Goal: Information Seeking & Learning: Learn about a topic

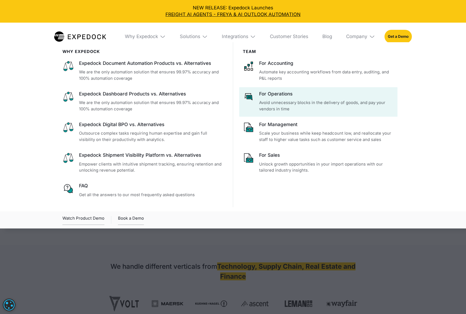
select select
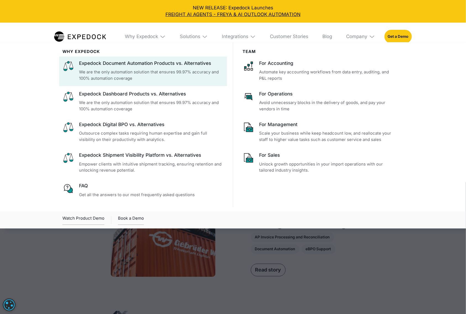
drag, startPoint x: 57, startPoint y: 68, endPoint x: 71, endPoint y: 66, distance: 14.4
click at [71, 66] on div "WHy Expedock Expedock Document Automation Products vs. Alternatives We are the …" at bounding box center [233, 135] width 376 height 186
click at [68, 65] on img at bounding box center [68, 66] width 12 height 12
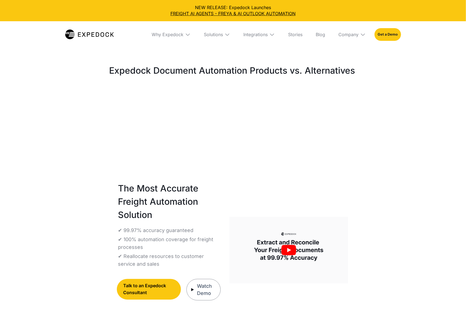
select select
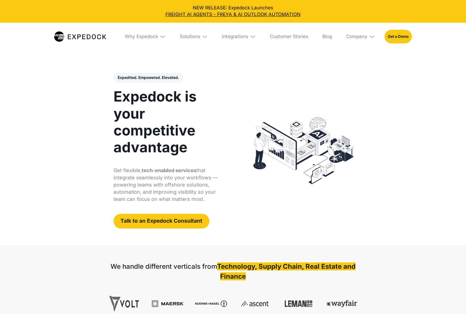
select select
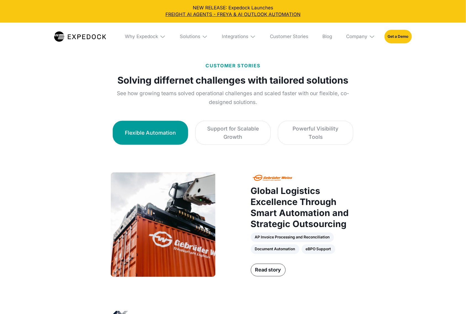
click at [160, 36] on img at bounding box center [163, 37] width 6 height 6
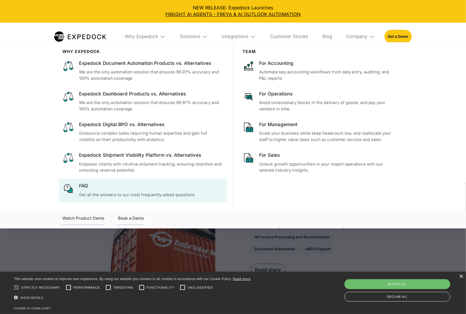
drag, startPoint x: 450, startPoint y: 73, endPoint x: 67, endPoint y: 191, distance: 400.8
click at [67, 191] on img at bounding box center [68, 189] width 12 height 12
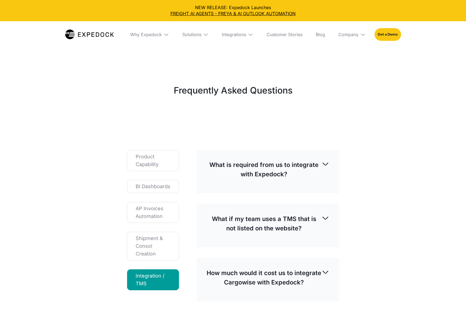
select select
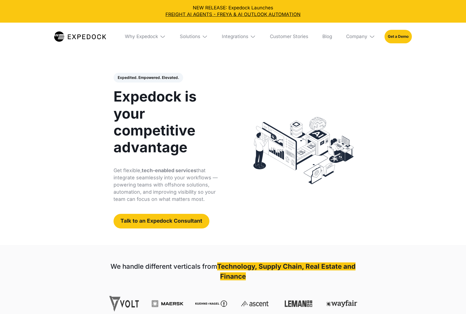
select select
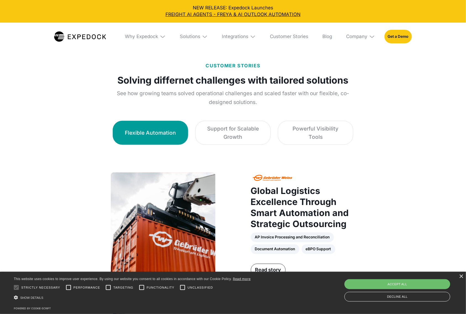
click at [155, 40] on div "Why Expedock" at bounding box center [145, 37] width 50 height 28
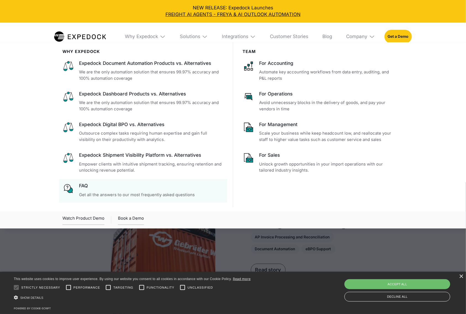
drag, startPoint x: 468, startPoint y: 76, endPoint x: 67, endPoint y: 190, distance: 417.5
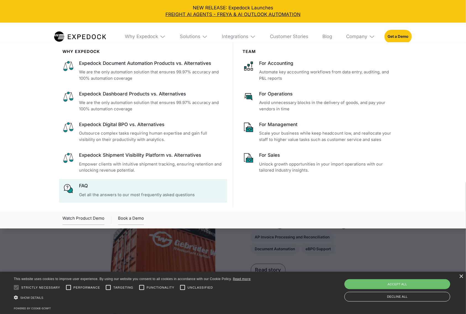
drag, startPoint x: 55, startPoint y: 187, endPoint x: 72, endPoint y: 189, distance: 16.7
click at [72, 189] on div "WHy Expedock Expedock Document Automation Products vs. Alternatives We are the …" at bounding box center [233, 135] width 376 height 186
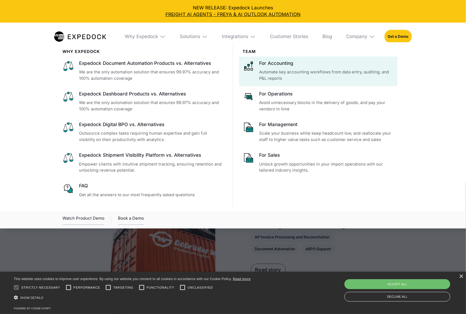
drag, startPoint x: 237, startPoint y: 60, endPoint x: 252, endPoint y: 65, distance: 16.3
click at [252, 65] on div "Team For Accounting Automate key accounting workflows from data entry, auditing…" at bounding box center [318, 124] width 170 height 165
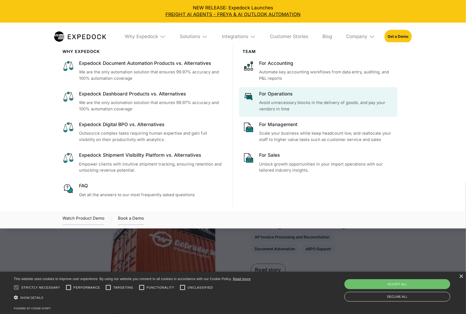
drag, startPoint x: 238, startPoint y: 96, endPoint x: 251, endPoint y: 96, distance: 13.0
click at [251, 96] on div "Team For Accounting Automate key accounting workflows from data entry, auditing…" at bounding box center [318, 124] width 170 height 165
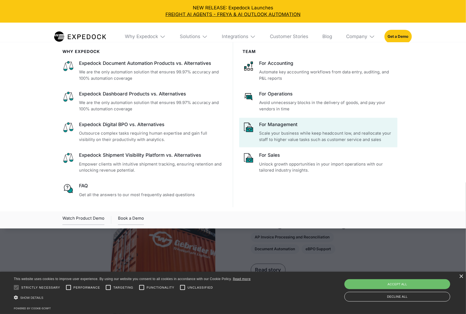
drag, startPoint x: 237, startPoint y: 130, endPoint x: 251, endPoint y: 129, distance: 14.1
click at [251, 129] on div "Team For Accounting Automate key accounting workflows from data entry, auditing…" at bounding box center [318, 124] width 170 height 165
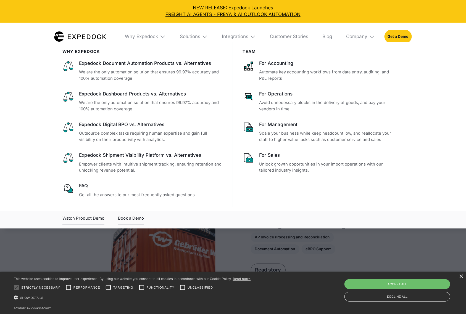
drag, startPoint x: 237, startPoint y: 158, endPoint x: 250, endPoint y: 158, distance: 12.4
click at [250, 158] on div "Team For Accounting Automate key accounting workflows from data entry, auditing…" at bounding box center [318, 124] width 170 height 165
click at [191, 35] on div "Solutions" at bounding box center [190, 37] width 20 height 6
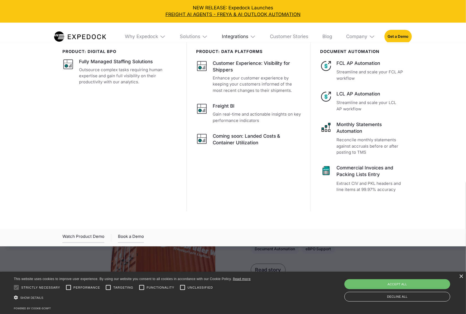
click at [239, 36] on div "Integrations" at bounding box center [235, 37] width 26 height 6
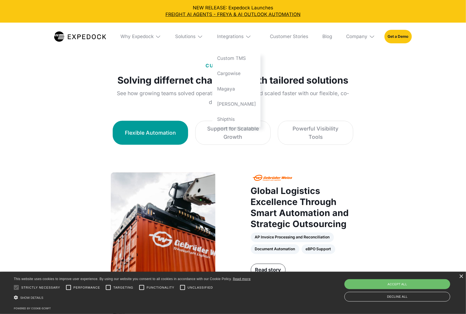
click at [369, 36] on div "Company" at bounding box center [360, 37] width 38 height 28
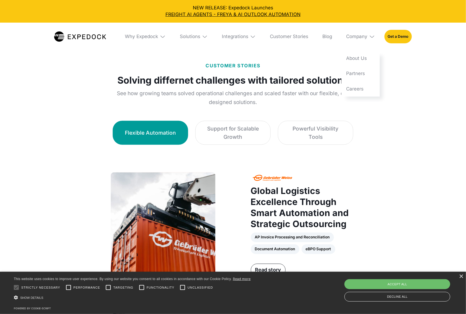
click at [250, 35] on img at bounding box center [253, 37] width 6 height 6
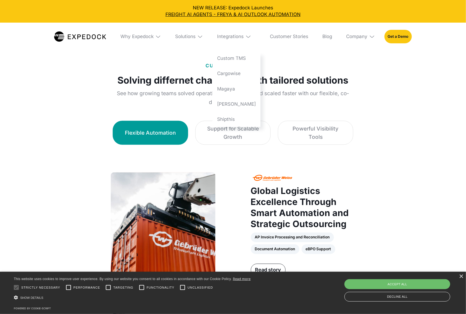
click at [203, 37] on img at bounding box center [200, 37] width 6 height 6
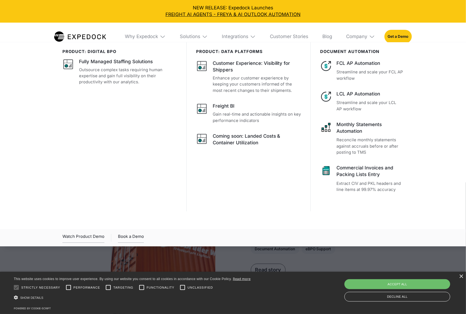
click at [162, 36] on img at bounding box center [163, 37] width 6 height 6
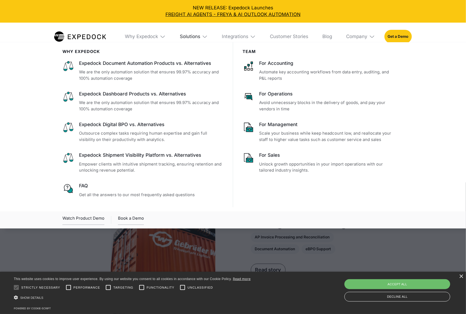
click at [190, 37] on div "Solutions" at bounding box center [190, 37] width 20 height 6
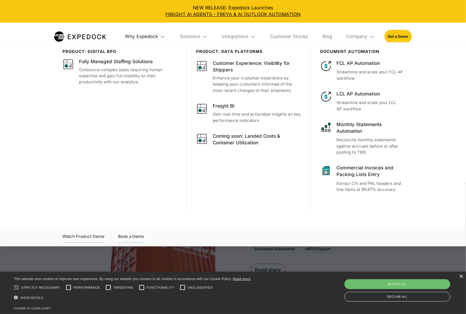
click at [147, 36] on div "Why Expedock" at bounding box center [141, 37] width 33 height 6
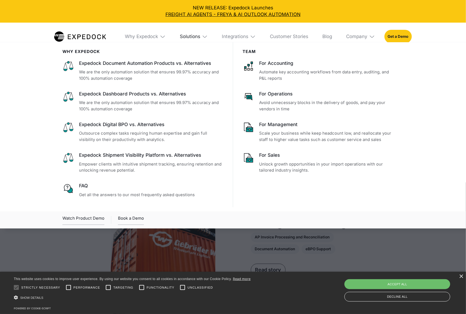
click at [181, 36] on div "Solutions" at bounding box center [190, 37] width 20 height 6
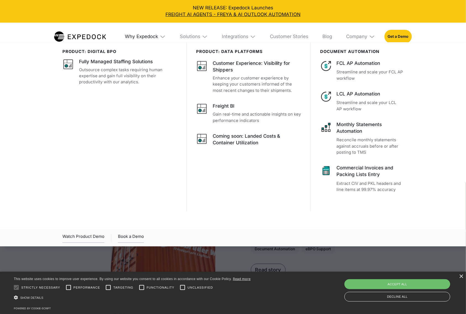
click at [148, 36] on div "Why Expedock" at bounding box center [141, 37] width 33 height 6
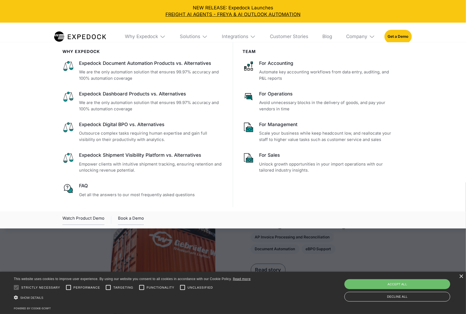
click at [340, 224] on div "Watch Product Demo Book a Demo" at bounding box center [232, 220] width 341 height 12
click at [202, 38] on img at bounding box center [205, 37] width 6 height 6
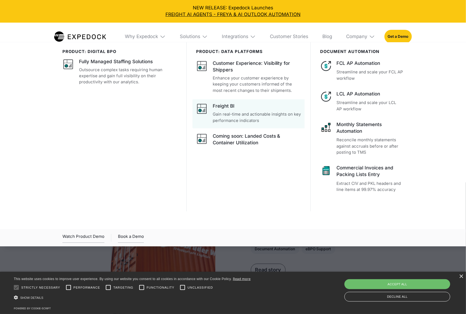
drag, startPoint x: 469, startPoint y: 13, endPoint x: 222, endPoint y: 106, distance: 264.0
click at [222, 106] on div "Freight BI" at bounding box center [224, 106] width 22 height 7
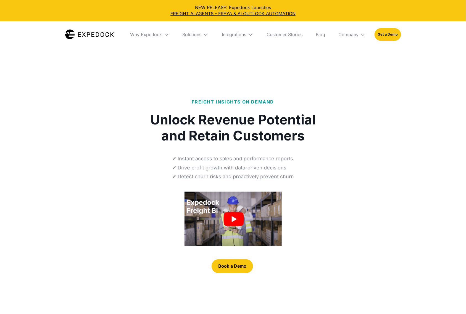
select select
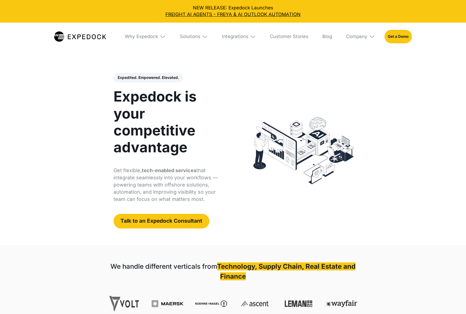
select select
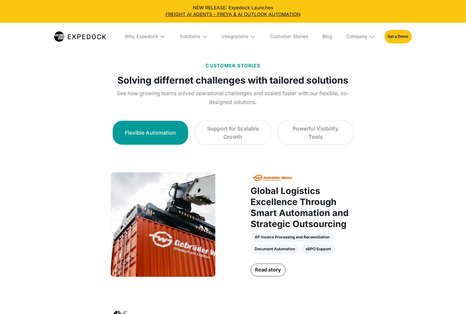
click at [207, 36] on div "Solutions" at bounding box center [193, 37] width 37 height 28
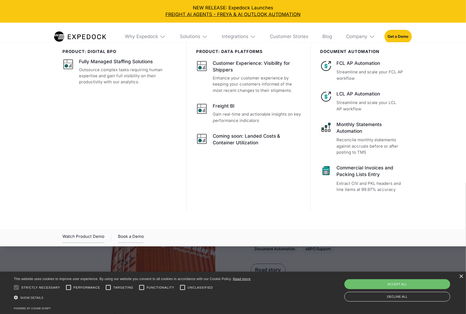
drag, startPoint x: 470, startPoint y: 24, endPoint x: 368, endPoint y: 78, distance: 114.5
click at [368, 78] on p "Streamline and scale your FCL AP workflow" at bounding box center [369, 75] width 67 height 12
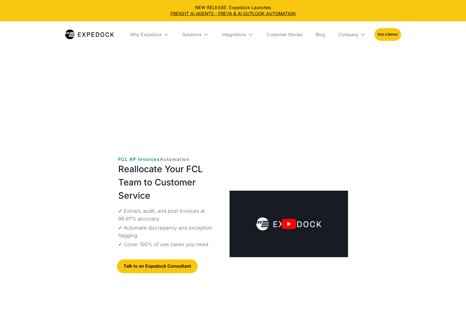
select select
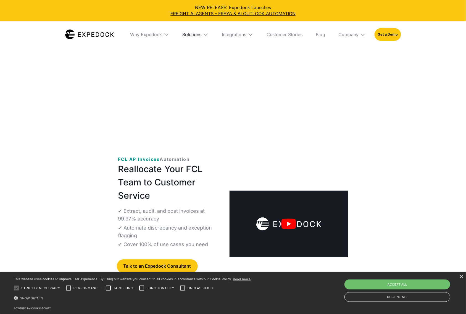
click at [191, 33] on div "Solutions" at bounding box center [191, 35] width 19 height 6
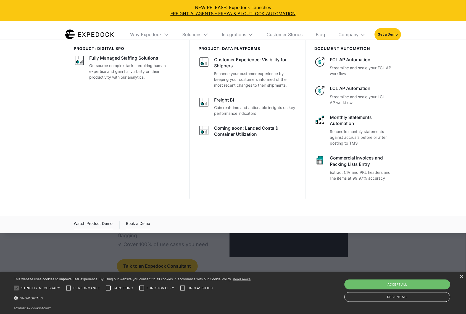
click at [250, 35] on img at bounding box center [251, 35] width 6 height 6
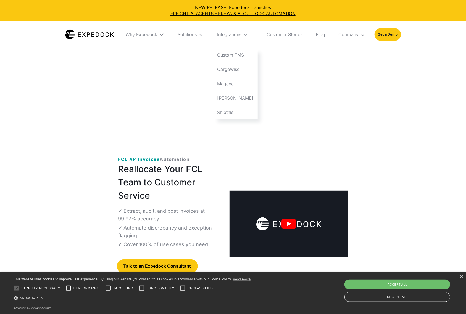
click at [105, 35] on img at bounding box center [89, 35] width 49 height 10
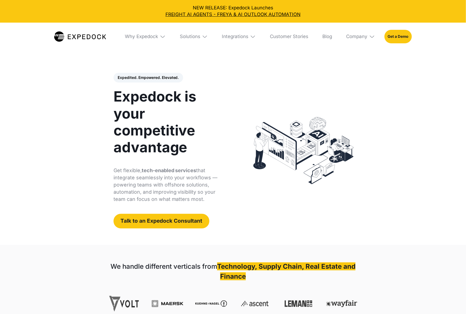
select select
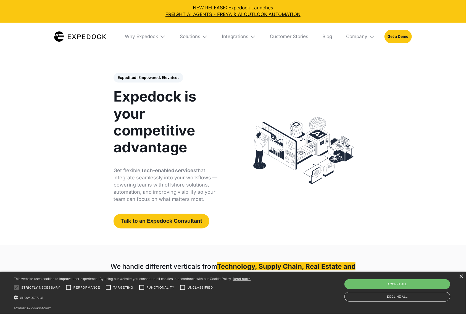
click at [250, 37] on img at bounding box center [253, 37] width 6 height 6
click at [372, 38] on img at bounding box center [372, 37] width 6 height 6
click at [163, 35] on img at bounding box center [163, 37] width 6 height 6
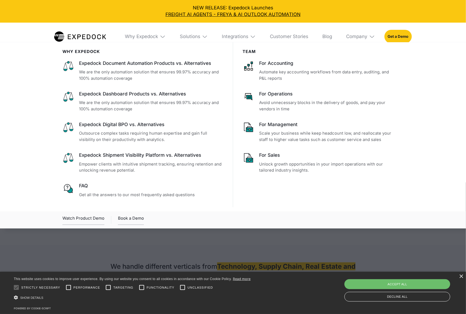
click at [251, 38] on img at bounding box center [253, 37] width 6 height 6
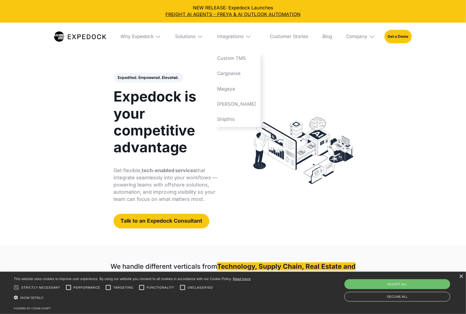
click at [375, 39] on img at bounding box center [372, 37] width 6 height 6
click at [205, 36] on img at bounding box center [205, 37] width 6 height 6
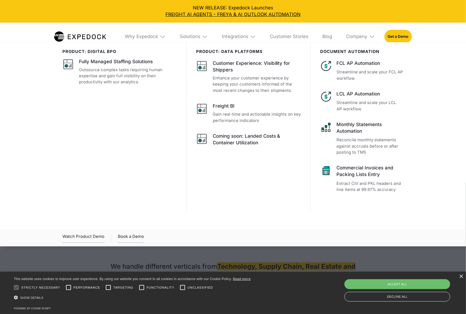
click at [205, 38] on img at bounding box center [205, 37] width 6 height 6
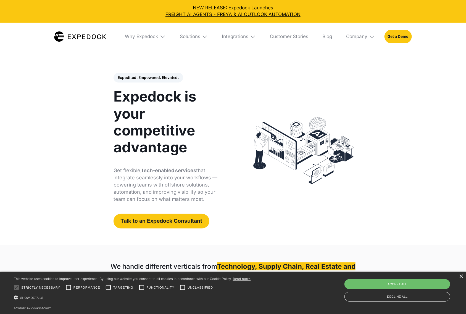
click at [205, 38] on img at bounding box center [205, 37] width 6 height 6
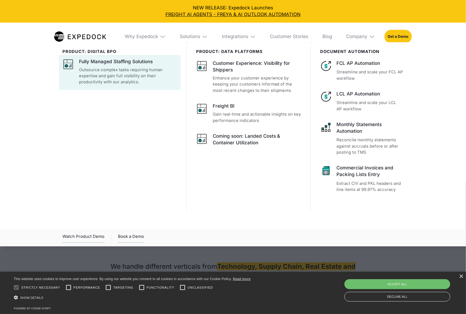
drag, startPoint x: 54, startPoint y: 66, endPoint x: 68, endPoint y: 65, distance: 13.8
click at [68, 65] on div "product: digital bpo Fully Managed Staffing Solutions Outsource complex tasks r…" at bounding box center [233, 137] width 376 height 190
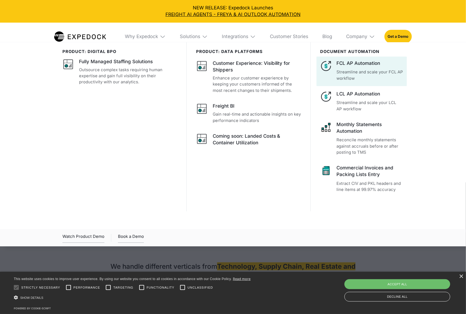
drag, startPoint x: 315, startPoint y: 67, endPoint x: 329, endPoint y: 65, distance: 13.9
click at [329, 65] on div "document automation FCL AP Automation Streamline and scale your FCL AP workflow…" at bounding box center [356, 126] width 93 height 169
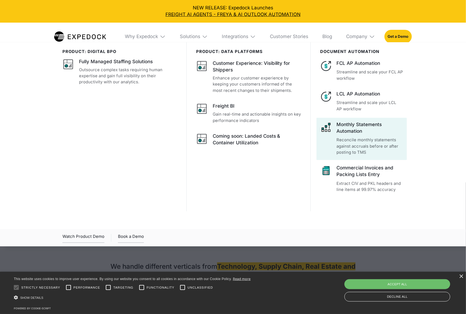
drag, startPoint x: 316, startPoint y: 130, endPoint x: 328, endPoint y: 130, distance: 12.1
click at [328, 130] on div "document automation FCL AP Automation Streamline and scale your FCL AP workflow…" at bounding box center [356, 126] width 93 height 169
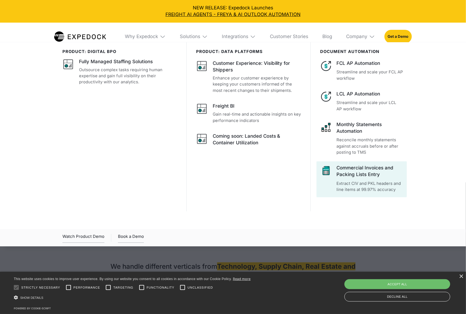
drag, startPoint x: 315, startPoint y: 173, endPoint x: 329, endPoint y: 172, distance: 14.4
click at [329, 172] on div "document automation FCL AP Automation Streamline and scale your FCL AP workflow…" at bounding box center [356, 126] width 93 height 169
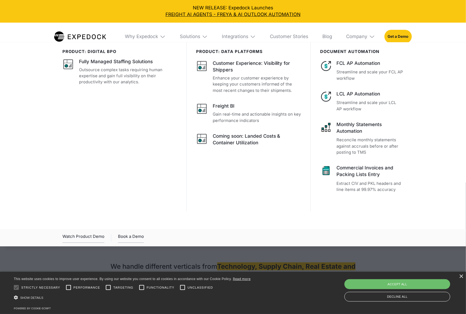
click at [248, 36] on div "Integrations" at bounding box center [238, 37] width 43 height 28
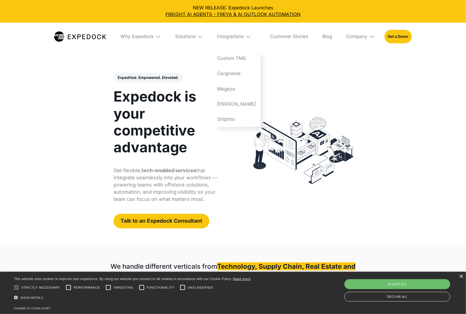
click at [202, 39] on img at bounding box center [200, 37] width 6 height 6
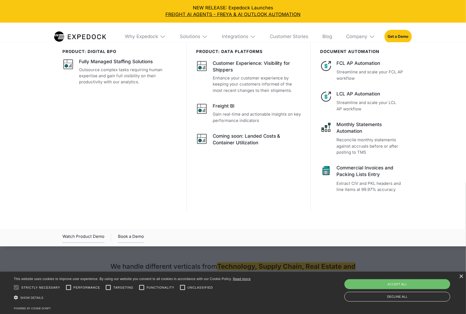
click at [207, 38] on div "Solutions" at bounding box center [193, 37] width 37 height 28
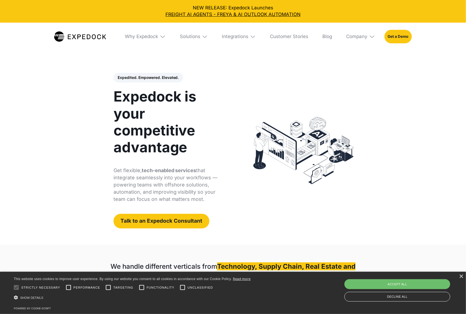
click at [205, 36] on img at bounding box center [205, 37] width 6 height 6
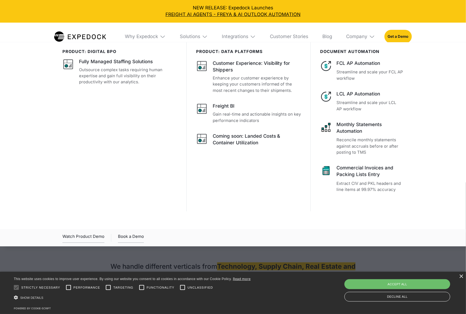
click at [160, 34] on img at bounding box center [163, 37] width 6 height 6
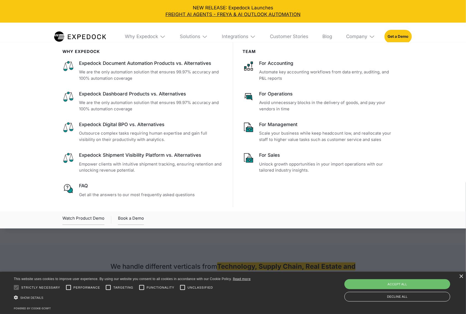
click at [206, 36] on img at bounding box center [205, 37] width 6 height 6
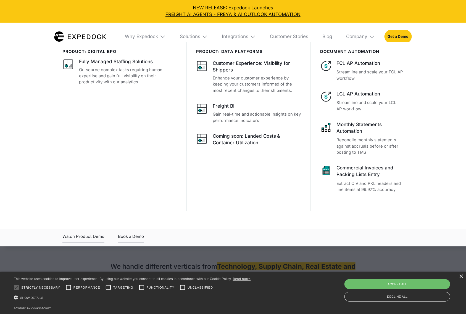
click at [162, 36] on img at bounding box center [163, 37] width 6 height 6
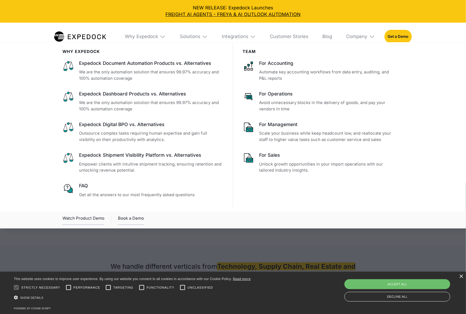
click at [205, 36] on img at bounding box center [205, 37] width 6 height 6
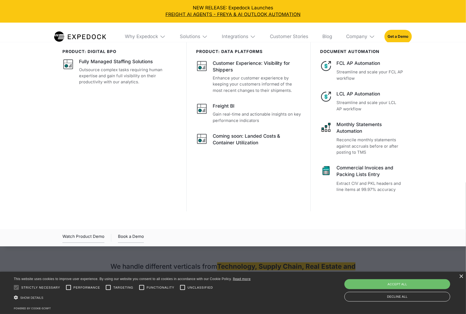
click at [160, 37] on img at bounding box center [163, 37] width 6 height 6
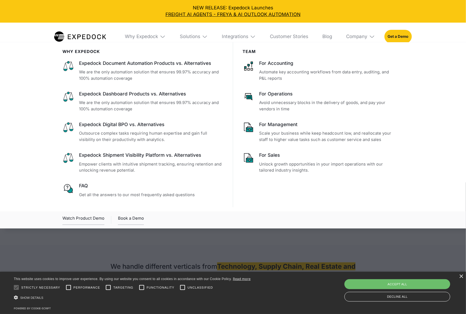
click at [205, 38] on img at bounding box center [205, 37] width 6 height 6
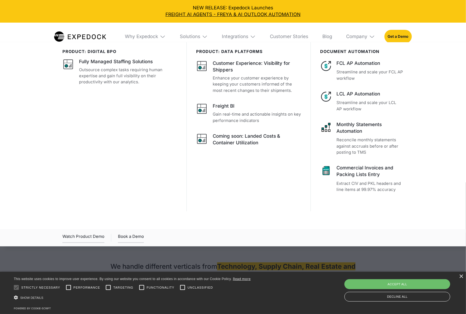
click at [160, 36] on img at bounding box center [163, 37] width 6 height 6
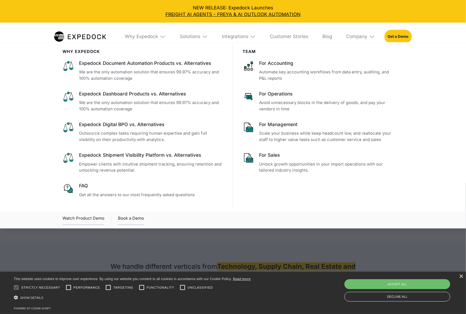
click at [202, 38] on img at bounding box center [205, 37] width 6 height 6
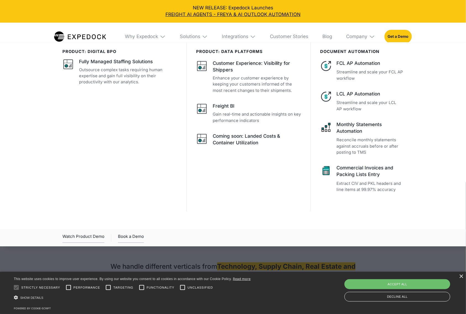
click at [161, 39] on img at bounding box center [163, 37] width 6 height 6
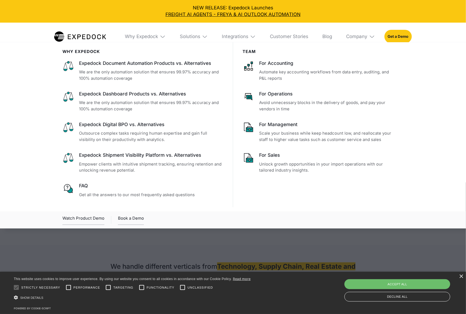
click at [252, 35] on img at bounding box center [253, 37] width 6 height 6
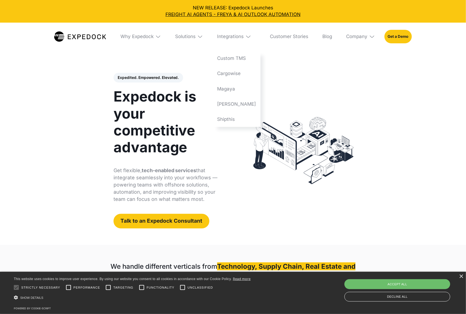
click at [368, 36] on div "Company" at bounding box center [360, 37] width 38 height 28
click at [137, 38] on div "Why Expedock" at bounding box center [141, 37] width 33 height 6
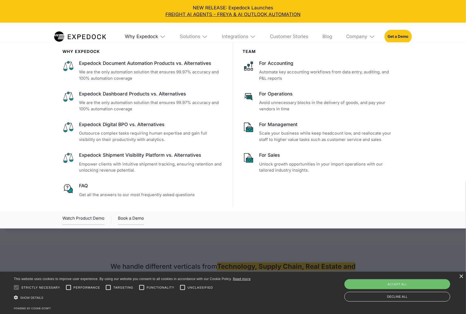
click at [137, 38] on div "Why Expedock" at bounding box center [141, 37] width 33 height 6
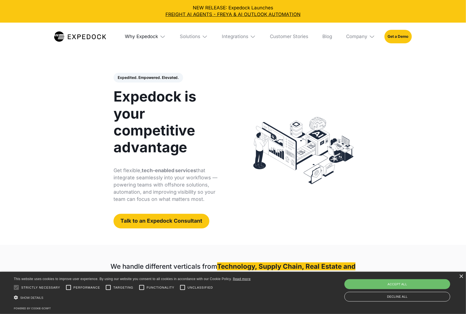
click at [137, 38] on div "Why Expedock" at bounding box center [141, 37] width 33 height 6
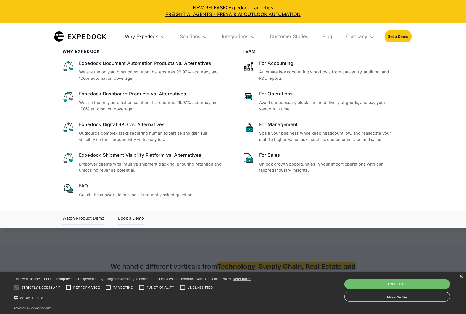
click at [137, 38] on div "Why Expedock" at bounding box center [141, 37] width 33 height 6
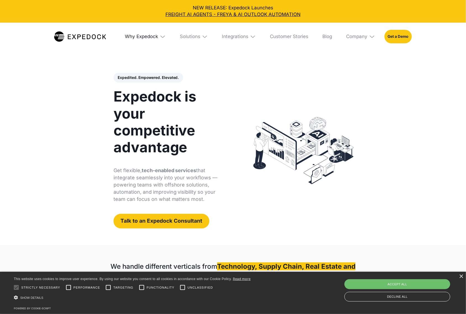
click at [137, 38] on div "Why Expedock" at bounding box center [141, 37] width 33 height 6
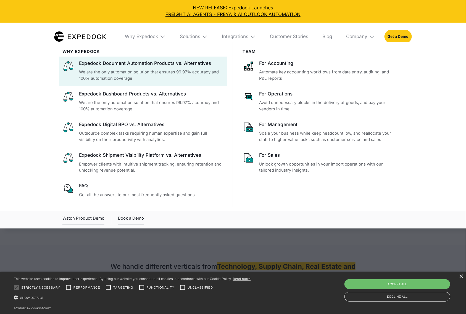
click at [115, 78] on p "We are the only automation solution that ensures 99.97% accuracy and 100% autom…" at bounding box center [151, 75] width 145 height 12
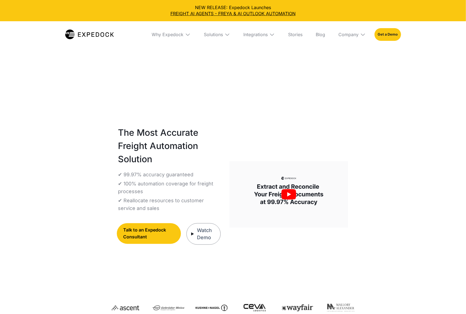
select select
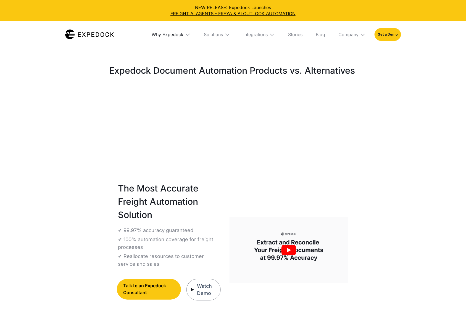
click at [170, 35] on div "Why Expedock" at bounding box center [168, 35] width 32 height 6
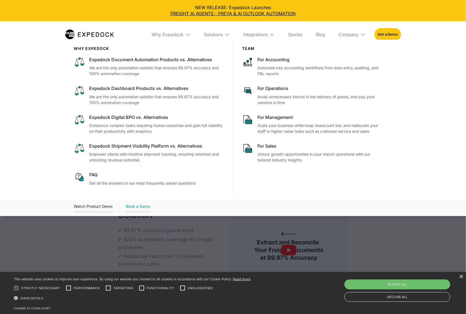
click at [136, 207] on link "Book a Demo" at bounding box center [138, 207] width 24 height 9
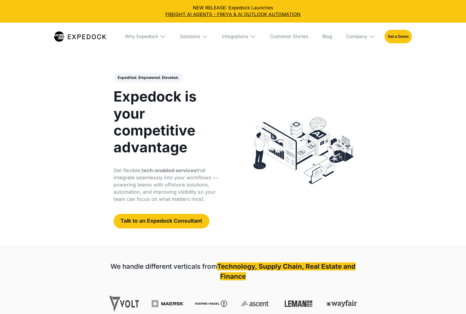
select select
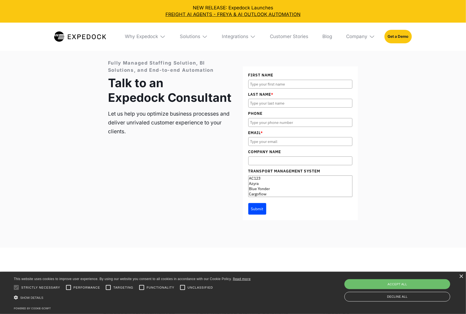
scroll to position [1847, 0]
click at [143, 191] on div "Fully Managed Staffing Solution, BI Solutions, and End-to-end Automation Talk t…" at bounding box center [233, 139] width 250 height 161
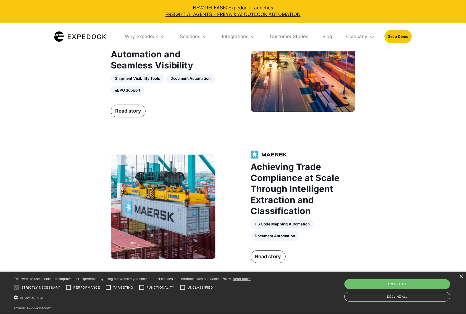
scroll to position [608, 0]
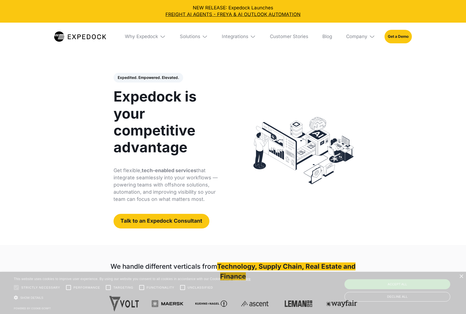
select select
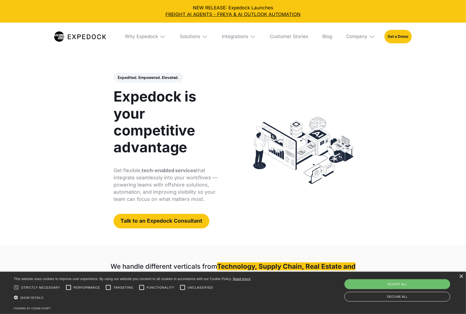
click at [221, 96] on h1 "Expedock is your competitive advantage" at bounding box center [170, 122] width 114 height 68
click at [460, 274] on div "× This website uses cookies to improve user experience. By using our website yo…" at bounding box center [233, 293] width 466 height 42
click at [460, 275] on div "×" at bounding box center [461, 277] width 4 height 4
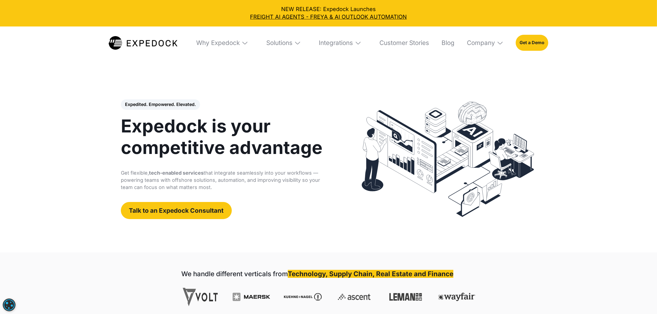
click at [245, 42] on img at bounding box center [245, 42] width 7 height 7
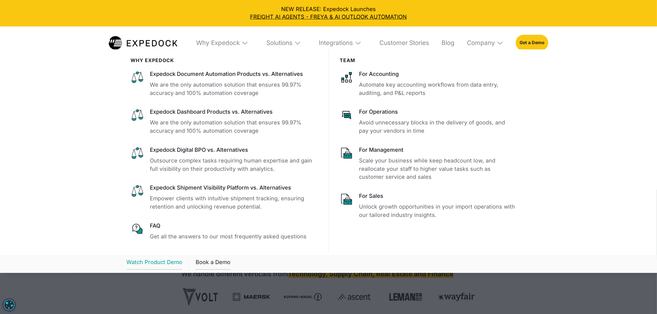
click at [155, 265] on div "Watch Product Demo" at bounding box center [154, 263] width 56 height 11
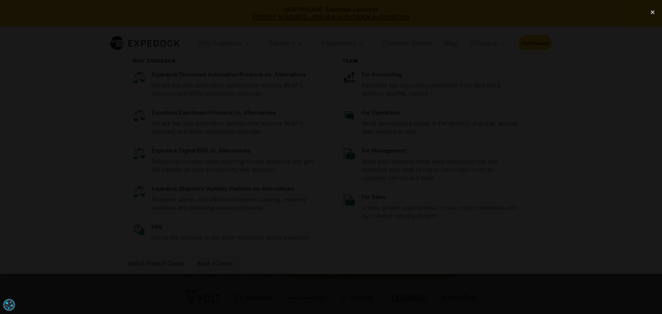
click at [465, 128] on div at bounding box center [331, 156] width 662 height 301
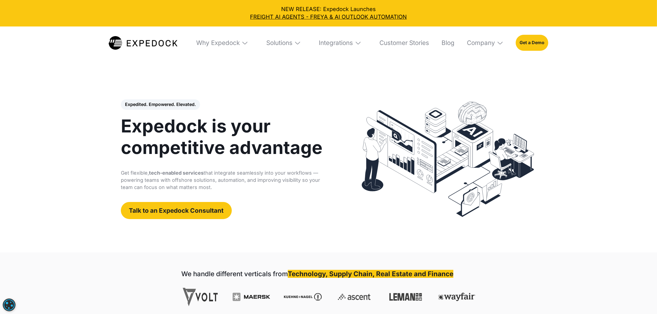
click at [243, 44] on img at bounding box center [245, 42] width 7 height 7
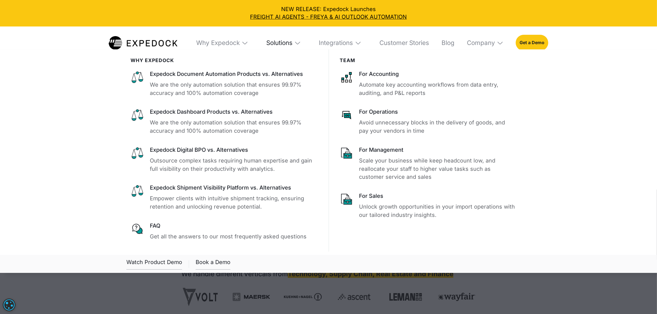
click at [277, 41] on div "Solutions" at bounding box center [279, 43] width 26 height 8
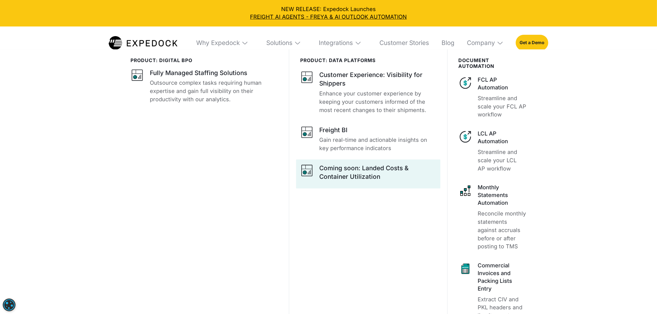
click at [360, 180] on div "Coming soon: Landed Costs & Container Utilization" at bounding box center [378, 172] width 117 height 17
click at [366, 177] on div "Coming soon: Landed Costs & Container Utilization" at bounding box center [378, 172] width 117 height 17
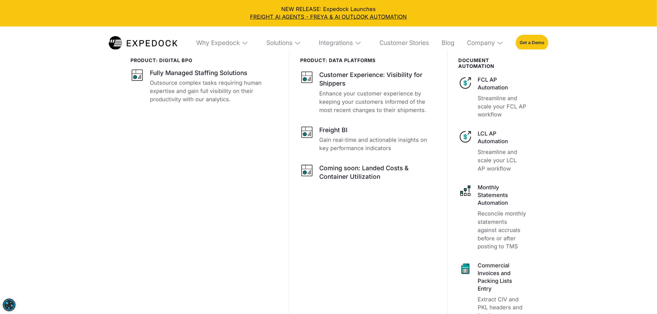
click at [465, 42] on link "Get a Demo" at bounding box center [532, 43] width 33 height 16
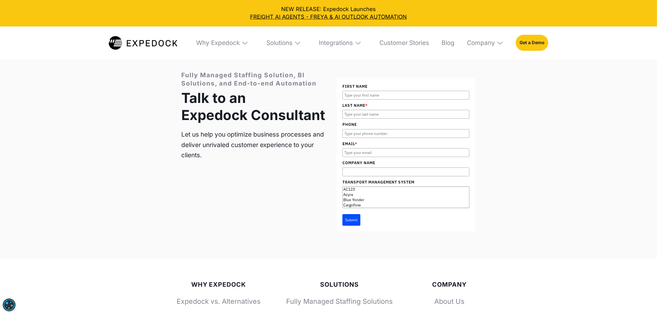
scroll to position [2509, 0]
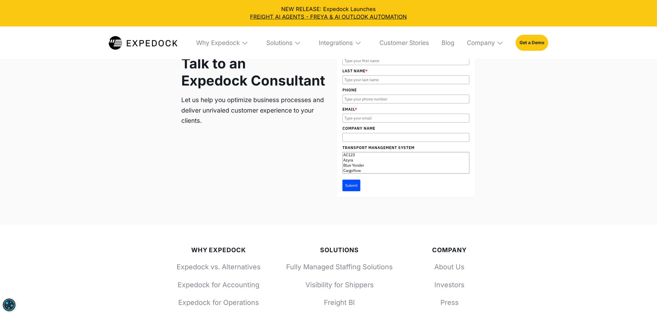
click at [157, 113] on div "Fully Managed Staffing Solution, BI Solutions, and End-to-end Automation Talk t…" at bounding box center [328, 117] width 657 height 216
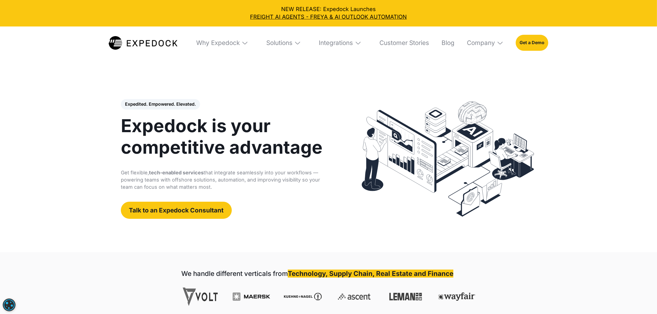
scroll to position [0, 0]
click at [148, 44] on img at bounding box center [143, 43] width 69 height 14
select select
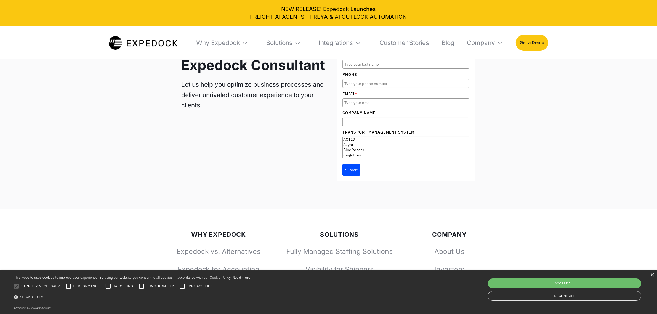
scroll to position [2504, 0]
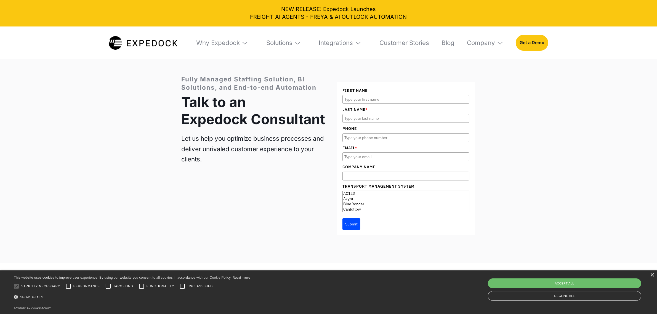
click at [231, 48] on div "Why Expedock" at bounding box center [222, 42] width 63 height 33
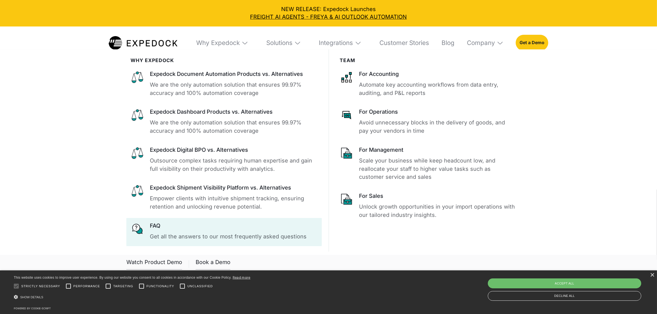
click at [140, 240] on div at bounding box center [223, 232] width 195 height 28
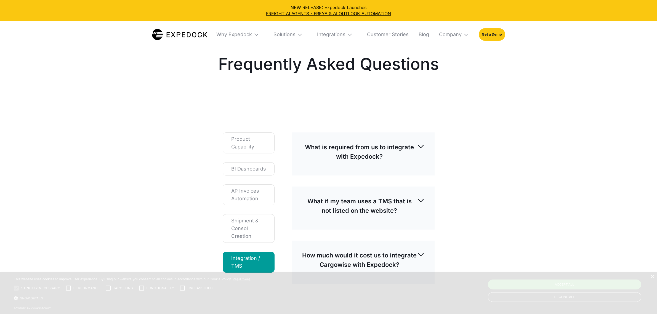
select select
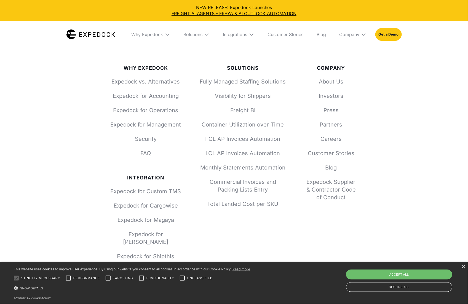
scroll to position [682, 0]
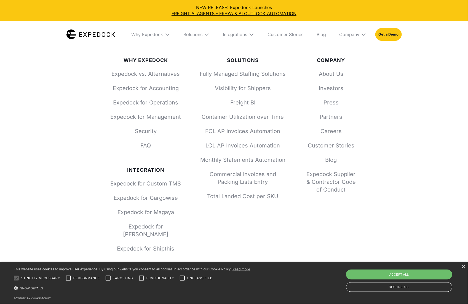
drag, startPoint x: 287, startPoint y: 92, endPoint x: 265, endPoint y: 93, distance: 21.3
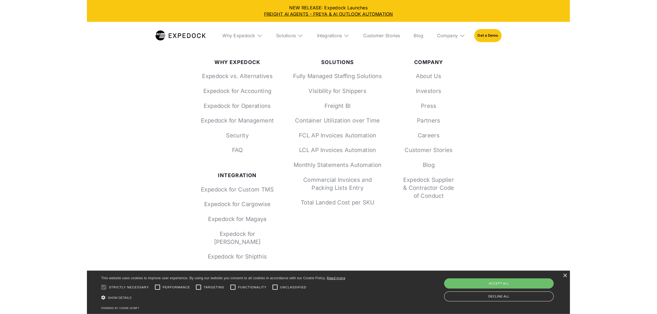
scroll to position [685, 0]
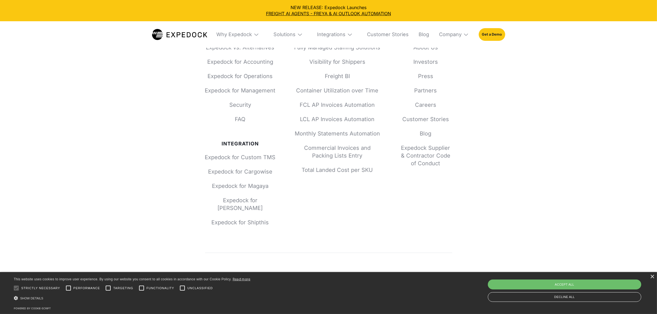
click at [259, 33] on img at bounding box center [257, 35] width 6 height 6
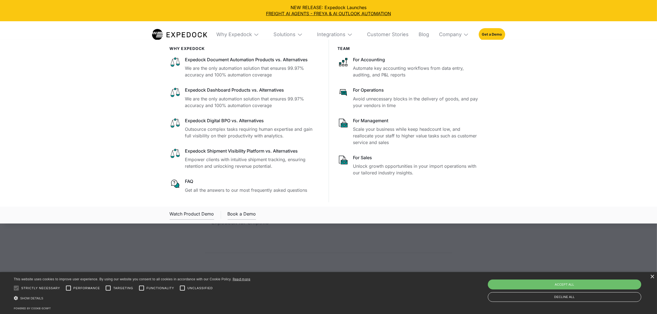
click at [306, 33] on div "Solutions" at bounding box center [288, 34] width 38 height 26
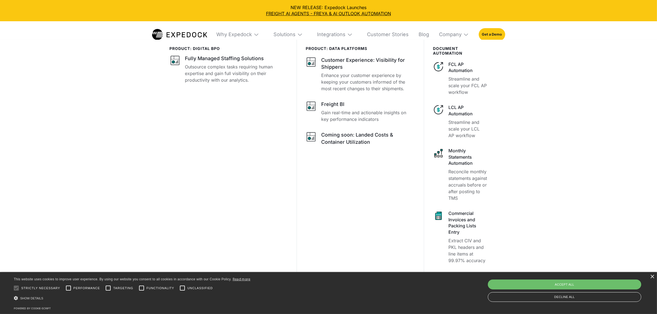
scroll to position [237, 0]
click at [241, 35] on div "Why Expedock" at bounding box center [234, 34] width 36 height 6
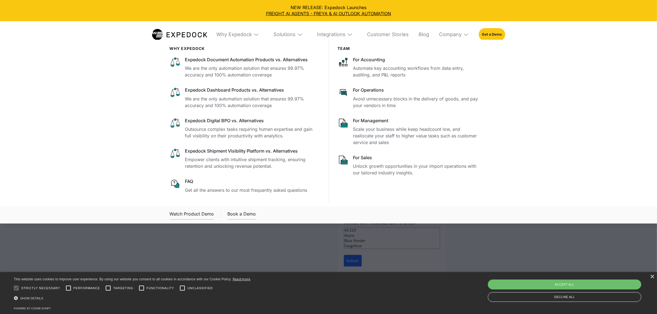
scroll to position [409, 0]
click at [309, 244] on div at bounding box center [328, 197] width 657 height 314
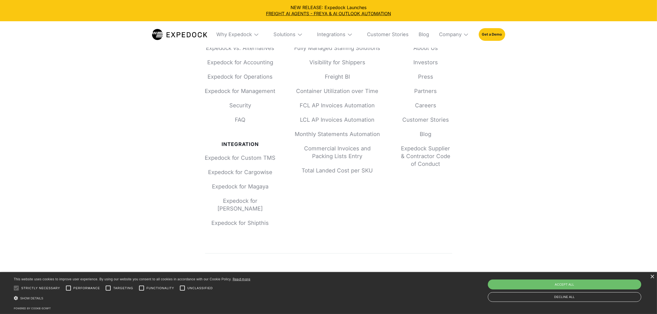
scroll to position [685, 0]
click at [651, 276] on div "×" at bounding box center [652, 277] width 4 height 4
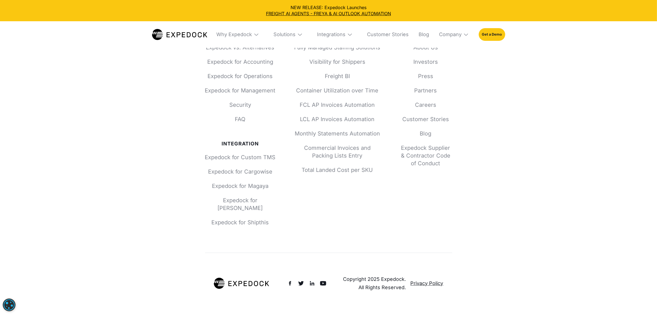
click at [291, 280] on img at bounding box center [290, 283] width 7 height 7
click at [300, 280] on img at bounding box center [301, 283] width 7 height 7
click at [312, 280] on img at bounding box center [312, 283] width 7 height 7
click at [324, 280] on img at bounding box center [323, 283] width 7 height 7
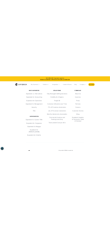
scroll to position [952, 0]
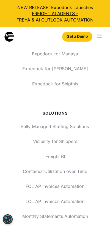
click at [99, 36] on div "menu" at bounding box center [99, 36] width 5 height 1
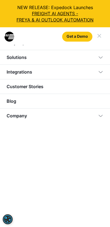
click at [97, 58] on div "Solutions" at bounding box center [55, 57] width 110 height 15
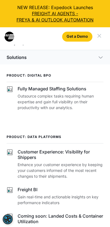
click at [101, 58] on img at bounding box center [101, 58] width 6 height 6
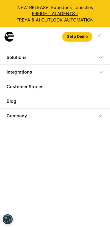
click at [100, 58] on img at bounding box center [101, 58] width 6 height 6
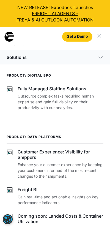
click at [100, 58] on img at bounding box center [101, 58] width 6 height 6
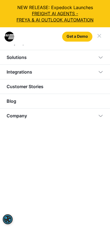
click at [100, 58] on img at bounding box center [101, 58] width 6 height 6
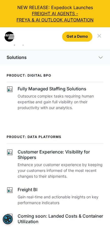
click at [100, 58] on img at bounding box center [101, 58] width 6 height 6
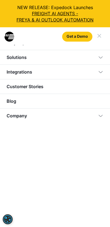
scroll to position [0, 0]
click at [100, 36] on div "menu" at bounding box center [100, 36] width 4 height 4
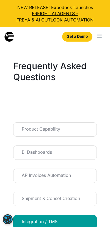
click at [100, 36] on div "menu" at bounding box center [99, 36] width 5 height 1
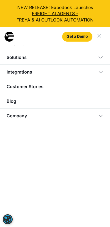
click at [22, 44] on div "Get a Demo" at bounding box center [55, 36] width 110 height 18
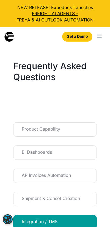
click at [59, 130] on div "Product Capability" at bounding box center [55, 129] width 67 height 9
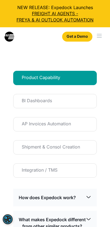
scroll to position [55, 0]
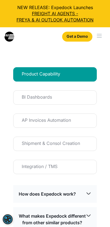
click at [68, 99] on div "BI Dashboards" at bounding box center [55, 97] width 67 height 9
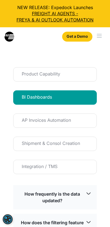
click at [67, 114] on link "AP Invoices Automation" at bounding box center [55, 121] width 84 height 14
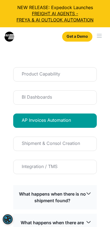
click at [61, 143] on div "Shipment & Consol Creation" at bounding box center [55, 144] width 67 height 9
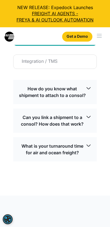
scroll to position [166, 0]
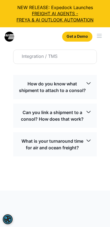
click at [63, 58] on div "Integration / TMS" at bounding box center [55, 56] width 67 height 9
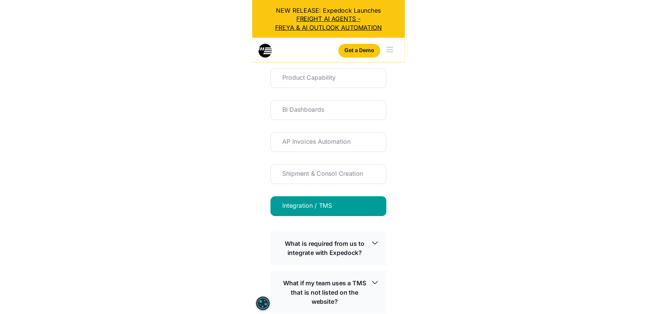
scroll to position [0, 0]
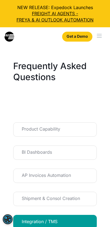
click at [68, 133] on div "Product Capability" at bounding box center [55, 129] width 67 height 9
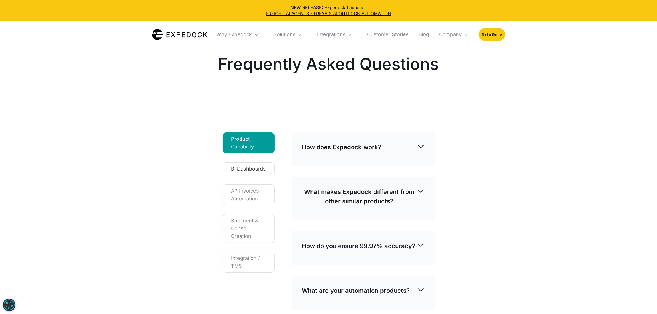
click at [256, 166] on div "BI Dashboards" at bounding box center [248, 169] width 35 height 8
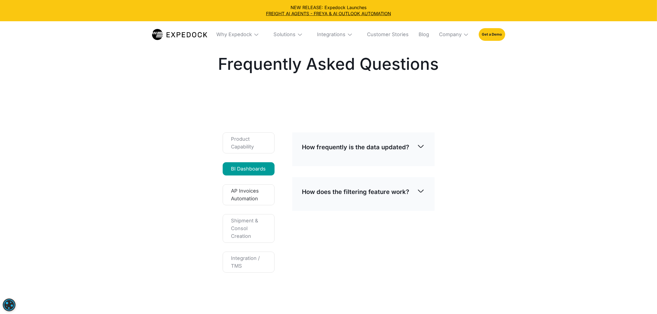
click at [250, 188] on div "AP Invoices Automation" at bounding box center [248, 194] width 35 height 15
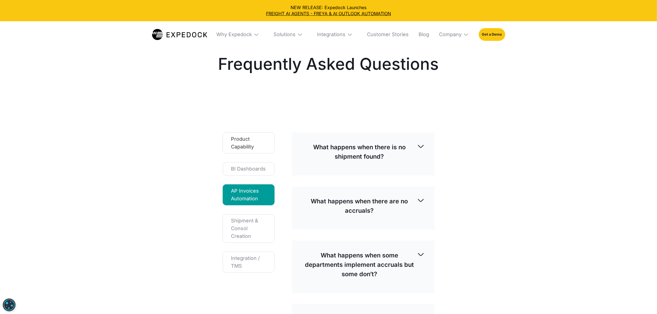
click at [255, 149] on div "Product Capability" at bounding box center [248, 142] width 35 height 15
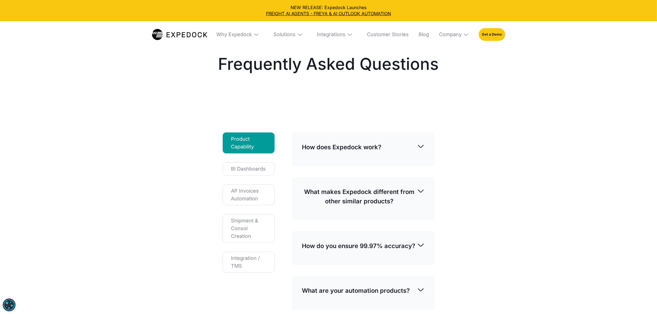
click at [184, 33] on img at bounding box center [179, 34] width 55 height 11
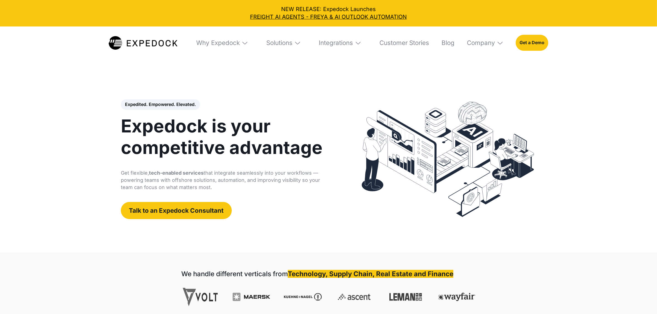
select select
